Goal: Information Seeking & Learning: Find specific fact

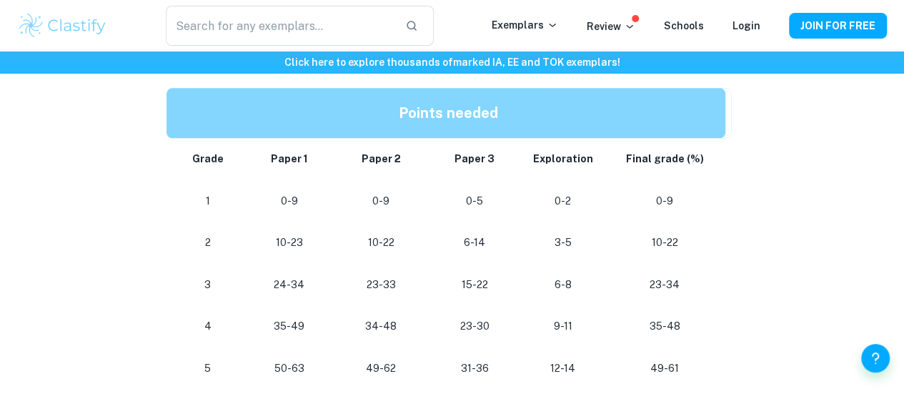
scroll to position [786, 0]
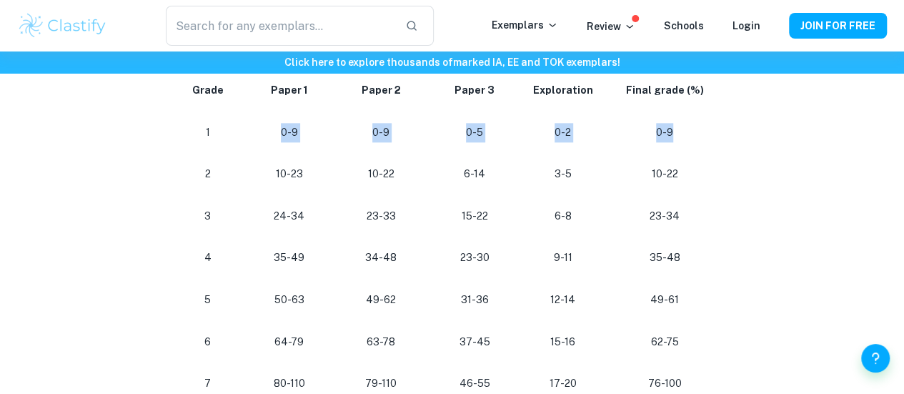
drag, startPoint x: 277, startPoint y: 131, endPoint x: 702, endPoint y: 158, distance: 426.0
click at [702, 158] on tbody "Grade Paper 1 Paper 2 Paper 3 Exploration Final grade (%) 1 0-9 0-9 0-5 0-2 0-9…" at bounding box center [448, 236] width 564 height 335
drag, startPoint x: 702, startPoint y: 158, endPoint x: 693, endPoint y: 149, distance: 13.1
click at [702, 157] on tbody "Grade Paper 1 Paper 2 Paper 3 Exploration Final grade (%) 1 0-9 0-9 0-5 0-2 0-9…" at bounding box center [448, 236] width 564 height 335
click at [667, 139] on p "0-9" at bounding box center [664, 132] width 99 height 19
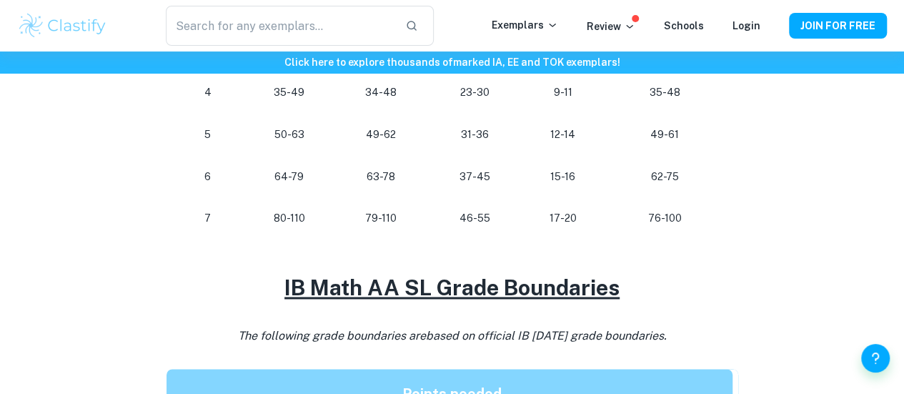
scroll to position [929, 0]
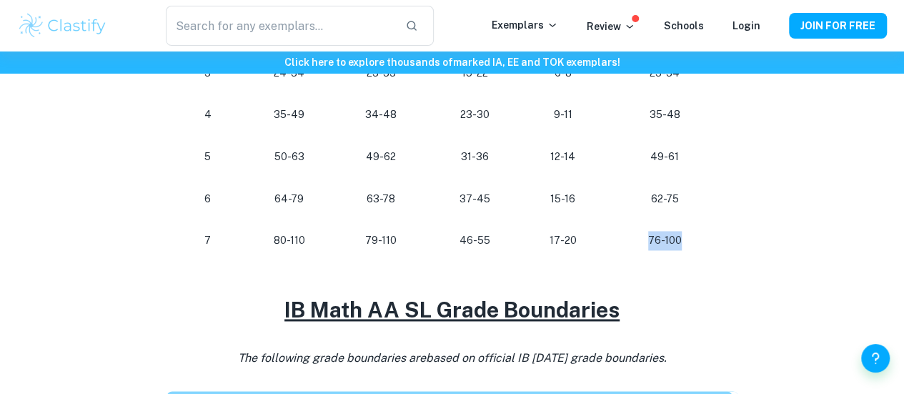
drag, startPoint x: 682, startPoint y: 245, endPoint x: 639, endPoint y: 243, distance: 43.6
click at [639, 243] on p "76-100" at bounding box center [664, 240] width 99 height 19
drag, startPoint x: 707, startPoint y: 242, endPoint x: 373, endPoint y: 239, distance: 334.4
click at [374, 239] on tr "7 80-110 79-110 [PHONE_NUMBER] 76-100" at bounding box center [448, 240] width 564 height 42
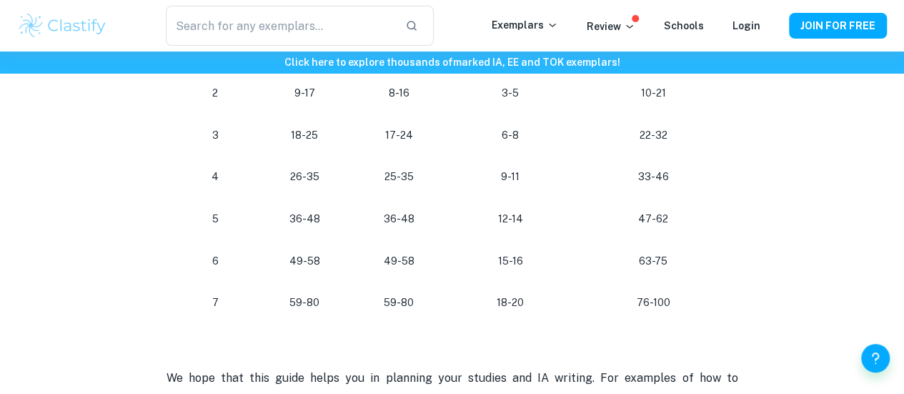
scroll to position [1429, 0]
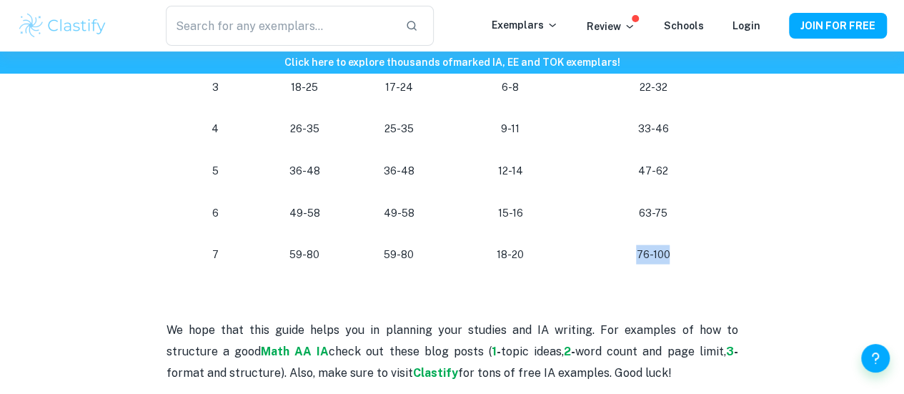
drag, startPoint x: 625, startPoint y: 259, endPoint x: 579, endPoint y: 259, distance: 46.4
click at [579, 259] on td "76-100" at bounding box center [656, 255] width 164 height 42
click at [634, 221] on p "63-75" at bounding box center [652, 213] width 135 height 19
drag, startPoint x: 703, startPoint y: 265, endPoint x: 573, endPoint y: 277, distance: 130.5
click at [573, 276] on tr "[PHONE_NUMBER] [PHONE_NUMBER]" at bounding box center [452, 255] width 572 height 42
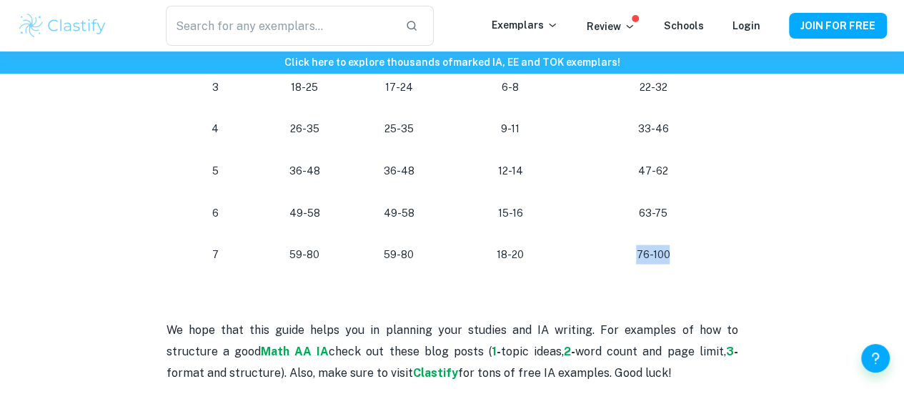
click at [622, 262] on p "76-100" at bounding box center [652, 254] width 135 height 19
click at [654, 262] on p "76-100" at bounding box center [652, 254] width 135 height 19
click at [656, 262] on p "76-100" at bounding box center [652, 254] width 135 height 19
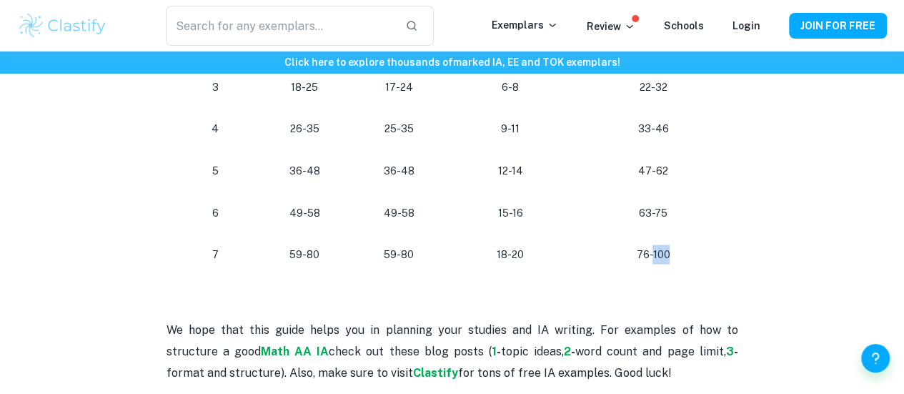
click at [656, 262] on p "76-100" at bounding box center [652, 254] width 135 height 19
click at [659, 262] on p "76-100" at bounding box center [652, 254] width 135 height 19
click at [656, 276] on td "76-100" at bounding box center [656, 255] width 164 height 42
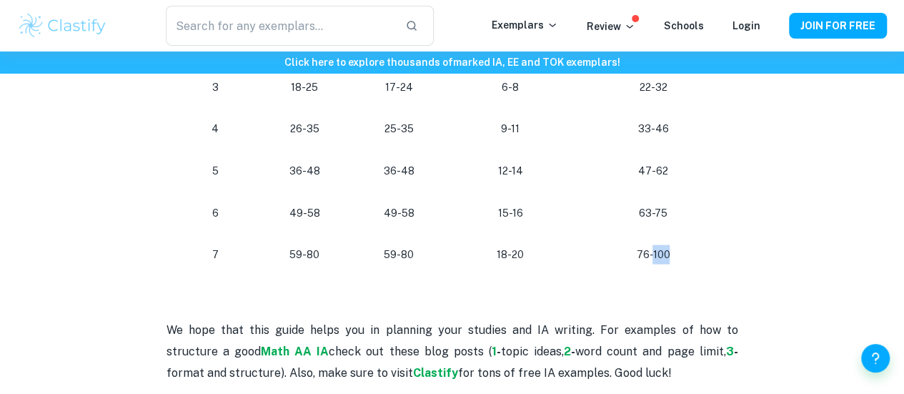
click at [656, 276] on td "76-100" at bounding box center [656, 255] width 164 height 42
click at [659, 261] on p "76-100" at bounding box center [652, 254] width 135 height 19
click at [658, 215] on p "63-75" at bounding box center [652, 213] width 135 height 19
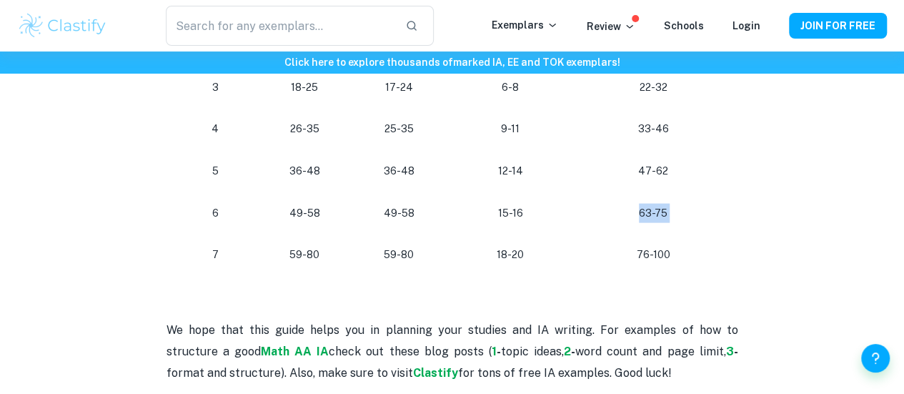
click at [645, 176] on p "47-62" at bounding box center [652, 170] width 135 height 19
drag, startPoint x: 654, startPoint y: 177, endPoint x: 666, endPoint y: 181, distance: 12.7
click at [675, 179] on p "47-62" at bounding box center [652, 170] width 135 height 19
click at [665, 181] on p "47-62" at bounding box center [652, 170] width 135 height 19
click at [664, 181] on p "47-62" at bounding box center [652, 170] width 135 height 19
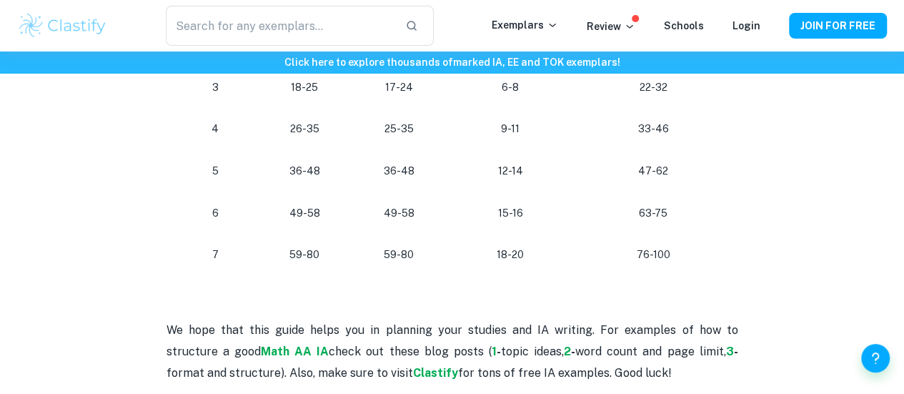
click at [664, 181] on p "47-62" at bounding box center [652, 170] width 135 height 19
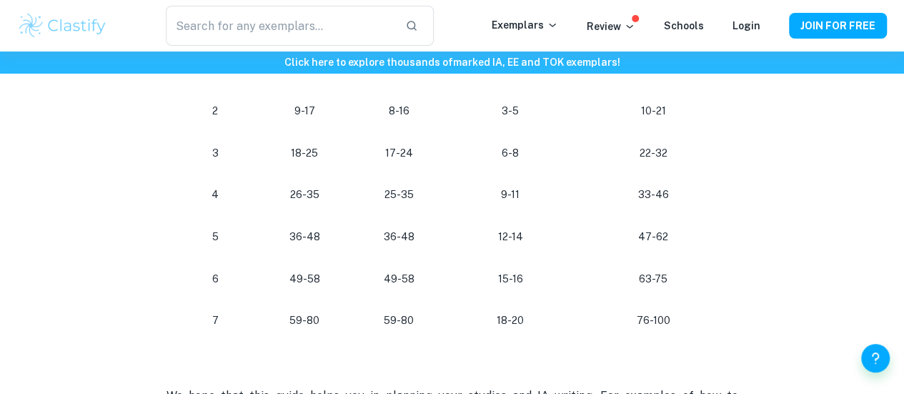
scroll to position [1286, 0]
